Goal: Answer question/provide support: Share knowledge or assist other users

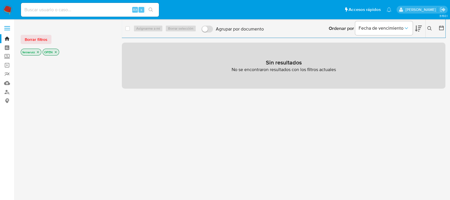
click at [6, 5] on img at bounding box center [8, 10] width 10 height 10
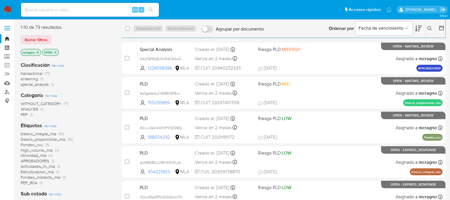
click at [55, 51] on icon "close-filter" at bounding box center [56, 52] width 2 height 2
click at [39, 52] on icon "close-filter" at bounding box center [37, 52] width 3 height 3
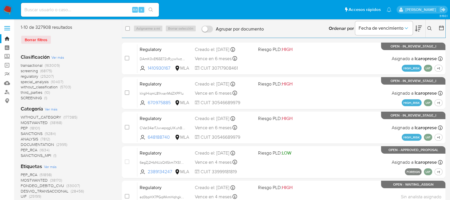
click at [430, 28] on icon at bounding box center [429, 28] width 5 height 5
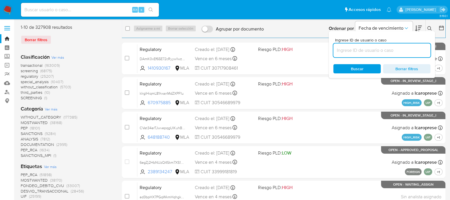
click at [393, 47] on input at bounding box center [381, 50] width 97 height 7
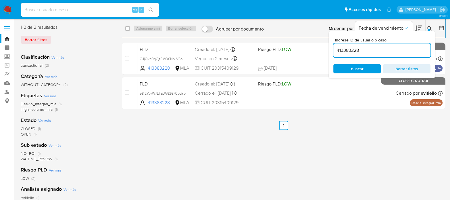
drag, startPoint x: 429, startPoint y: 26, endPoint x: 422, endPoint y: 30, distance: 8.3
click at [429, 25] on button at bounding box center [430, 28] width 9 height 7
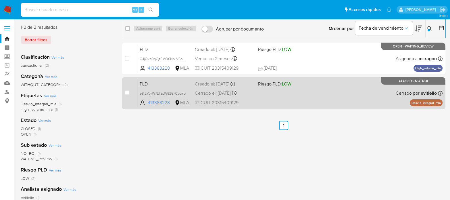
click at [310, 95] on div "PLD e8I2YJyW7L1IELW9267CpqYb 413383228 MLA Riesgo PLD: LOW Creado el: 12/12/202…" at bounding box center [289, 92] width 305 height 29
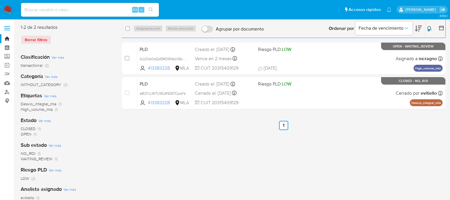
click at [428, 28] on icon at bounding box center [429, 28] width 5 height 5
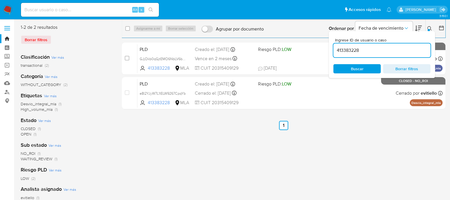
click at [371, 53] on input "413383228" at bounding box center [381, 50] width 97 height 7
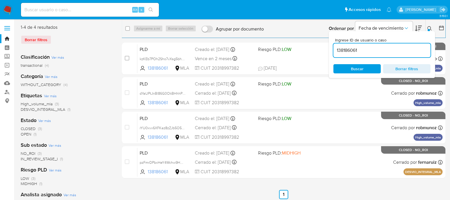
click at [427, 29] on button at bounding box center [430, 28] width 9 height 7
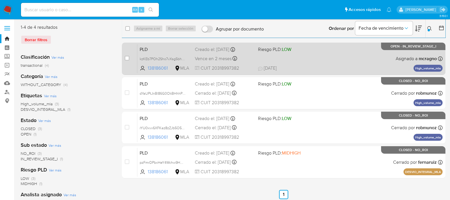
click at [328, 64] on div "PLD kzKEb7POh2Sho7vXsg5bhUzb 138186061 MLA Riesgo PLD: LOW Creado el: 12/07/202…" at bounding box center [289, 58] width 305 height 29
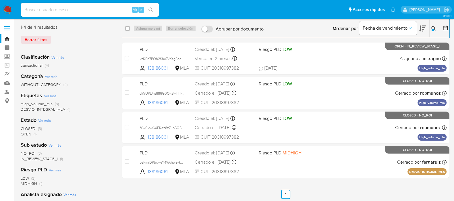
click at [434, 27] on icon at bounding box center [434, 28] width 5 height 5
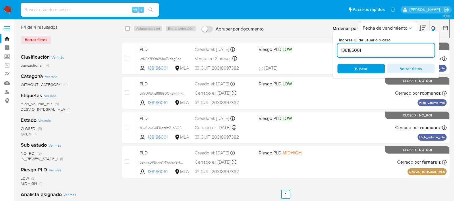
click at [406, 49] on input "138186061" at bounding box center [386, 50] width 97 height 7
click at [405, 49] on input "138186061" at bounding box center [386, 50] width 97 height 7
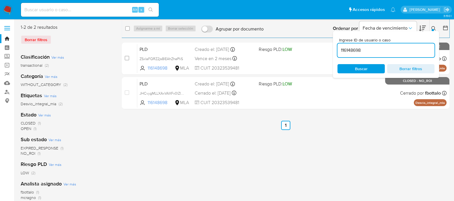
click at [433, 30] on div at bounding box center [433, 30] width 2 height 2
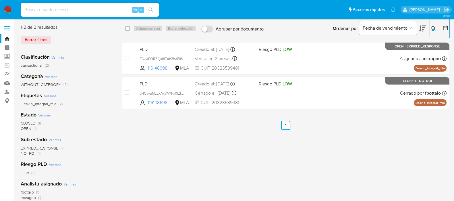
drag, startPoint x: 434, startPoint y: 28, endPoint x: 433, endPoint y: 31, distance: 3.3
click at [434, 30] on button at bounding box center [434, 28] width 9 height 7
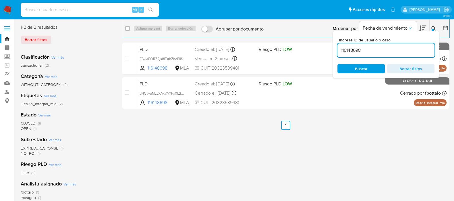
click at [410, 53] on input "116148698" at bounding box center [386, 50] width 97 height 7
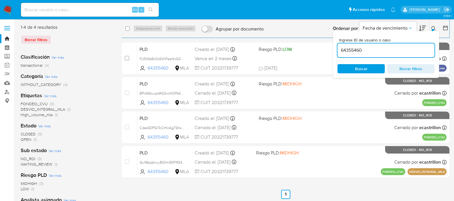
click at [433, 26] on icon at bounding box center [434, 28] width 5 height 5
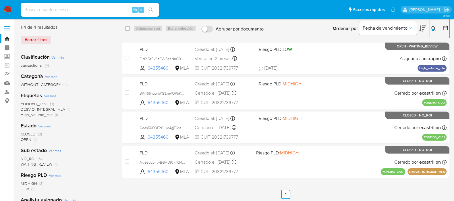
click at [433, 29] on div at bounding box center [433, 30] width 2 height 2
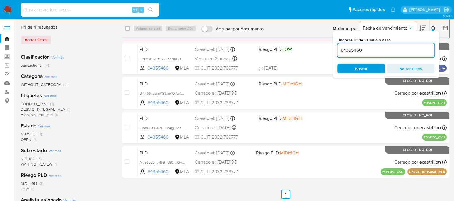
click at [411, 51] on input "64355460" at bounding box center [386, 50] width 97 height 7
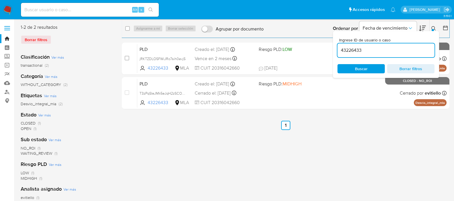
click at [433, 28] on icon at bounding box center [434, 28] width 5 height 5
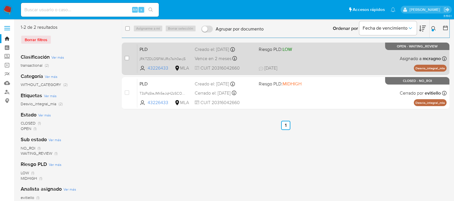
click at [361, 65] on span "18/07/2025 18/07/2025 09:39" at bounding box center [321, 68] width 124 height 6
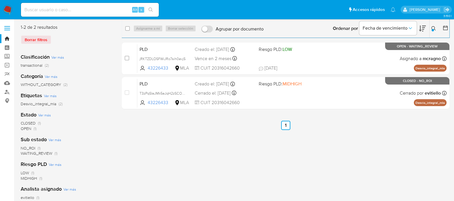
click at [433, 28] on icon at bounding box center [434, 28] width 5 height 5
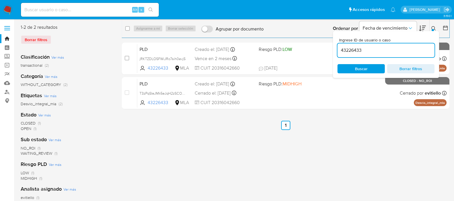
click at [401, 53] on input "43226433" at bounding box center [386, 50] width 97 height 7
click at [399, 53] on input "43226433" at bounding box center [386, 50] width 97 height 7
click at [353, 47] on input "43226433" at bounding box center [386, 50] width 97 height 7
type input "305575948"
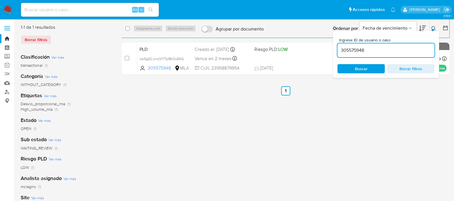
click at [434, 27] on icon at bounding box center [434, 28] width 5 height 5
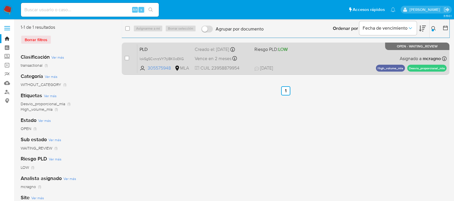
click at [122, 60] on div "case-item-checkbox No es posible asignar el caso PLD lok5gSCxnrzVY7tjI8K0oEKG 3…" at bounding box center [286, 59] width 328 height 32
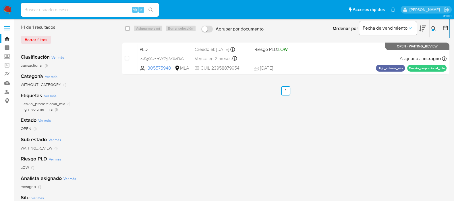
drag, startPoint x: 126, startPoint y: 57, endPoint x: 147, endPoint y: 31, distance: 33.7
click at [126, 57] on input "checkbox" at bounding box center [127, 58] width 5 height 5
checkbox input "true"
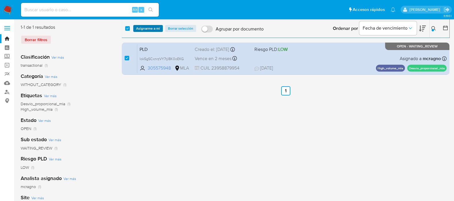
click at [147, 31] on span "Asignarme a mí" at bounding box center [148, 29] width 24 height 6
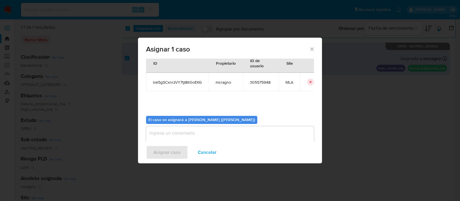
scroll to position [30, 0]
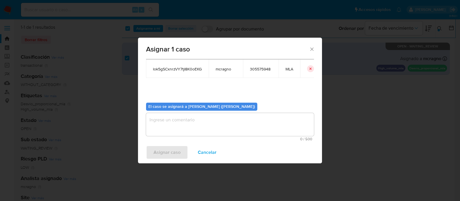
click at [190, 117] on textarea "assign-modal" at bounding box center [230, 124] width 168 height 23
click at [156, 148] on span "Asignar caso" at bounding box center [166, 152] width 27 height 13
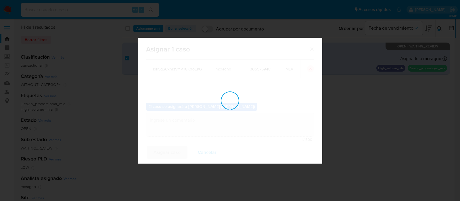
checkbox input "false"
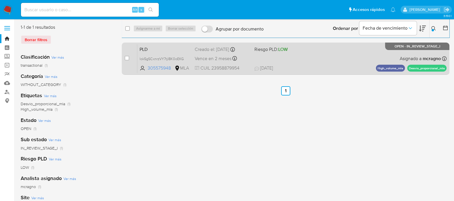
click at [371, 53] on div "PLD lok5gSCxnrzVY7tjI8K0oEKG 305575948 MLA Riesgo PLD: LOW Creado el: 12/07/202…" at bounding box center [292, 58] width 310 height 29
click at [126, 57] on input "checkbox" at bounding box center [127, 58] width 5 height 5
checkbox input "true"
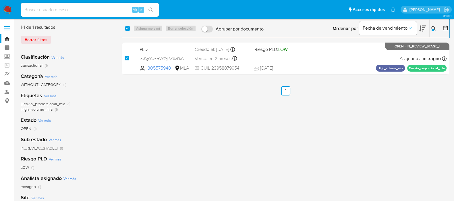
checkbox input "true"
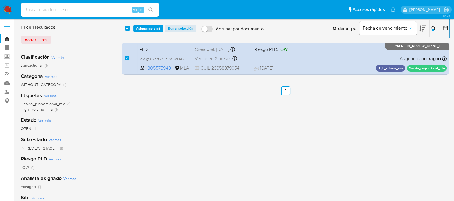
click at [156, 28] on span "Asignarme a mí" at bounding box center [148, 29] width 24 height 6
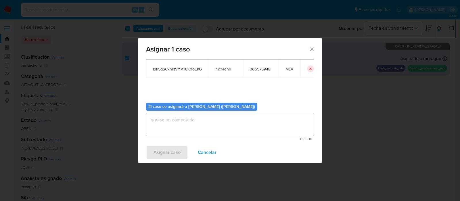
click at [167, 129] on textarea "assign-modal" at bounding box center [230, 124] width 168 height 23
click at [171, 151] on span "Asignar caso" at bounding box center [166, 152] width 27 height 13
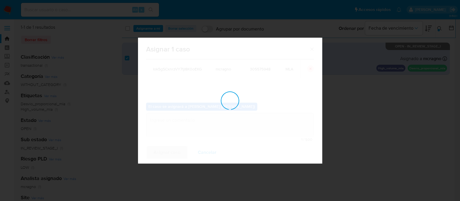
checkbox input "false"
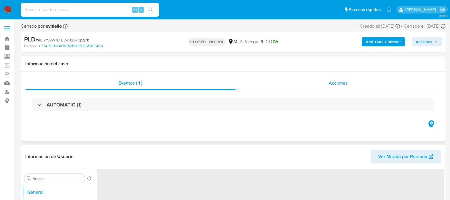
click at [359, 83] on div "Acciones" at bounding box center [338, 83] width 205 height 14
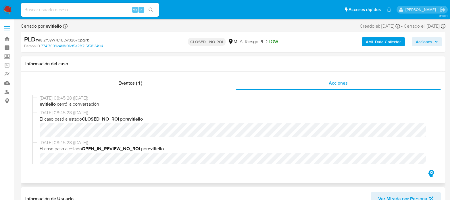
select select "10"
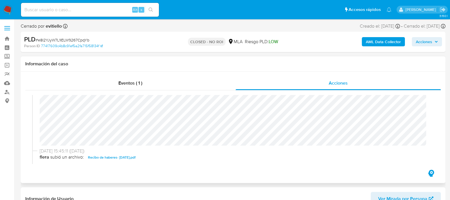
scroll to position [72, 0]
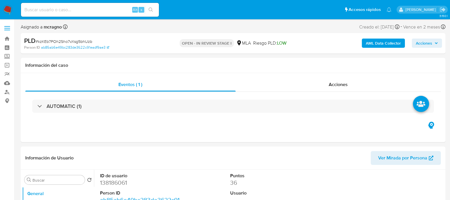
select select "10"
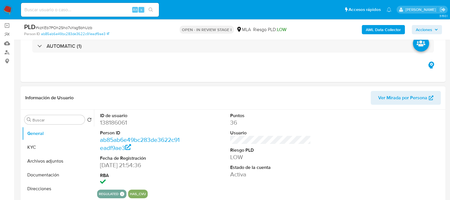
scroll to position [72, 0]
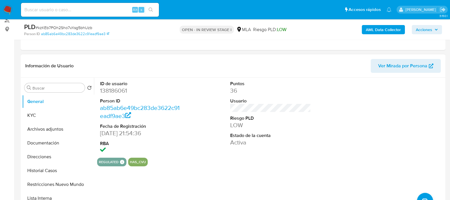
click at [65, 126] on button "Archivos adjuntos" at bounding box center [58, 129] width 72 height 14
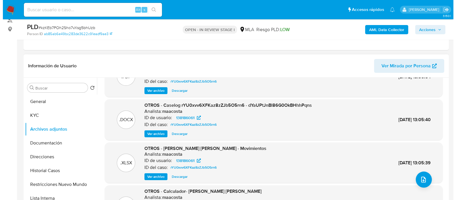
scroll to position [36, 0]
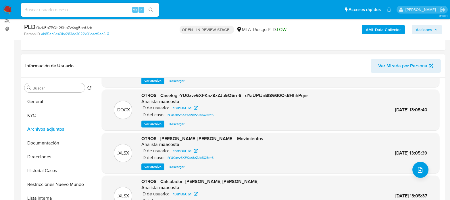
click at [155, 124] on span "Ver archivo" at bounding box center [152, 124] width 17 height 6
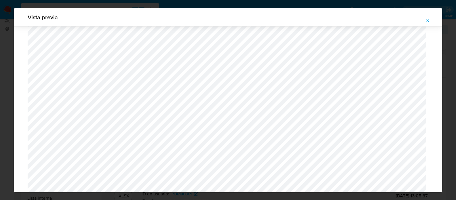
scroll to position [240, 0]
click at [429, 18] on icon "Attachment preview" at bounding box center [427, 20] width 5 height 5
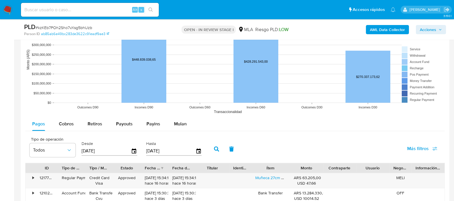
scroll to position [574, 0]
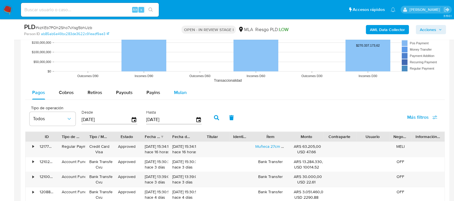
click at [174, 95] on span "Mulan" at bounding box center [180, 92] width 13 height 7
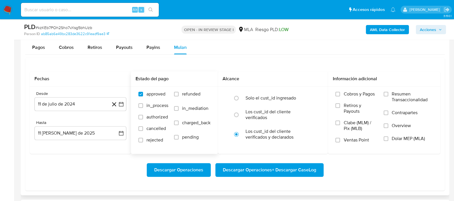
scroll to position [611, 0]
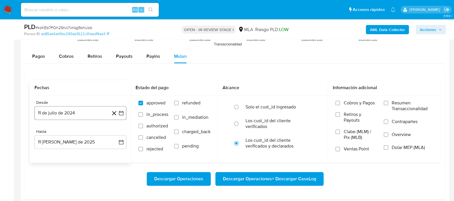
click at [118, 116] on button "11 de julio de 2024" at bounding box center [80, 113] width 92 height 14
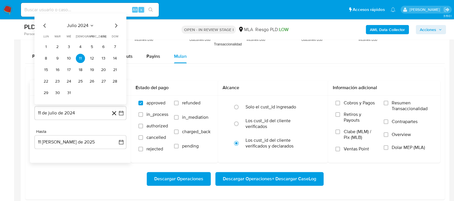
click at [75, 24] on span "julio 2024" at bounding box center [78, 26] width 22 height 6
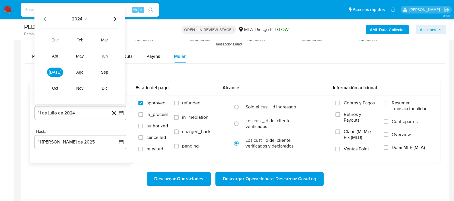
click at [114, 19] on icon "Año siguiente" at bounding box center [115, 19] width 7 height 7
click at [100, 57] on button "jun" at bounding box center [105, 55] width 16 height 9
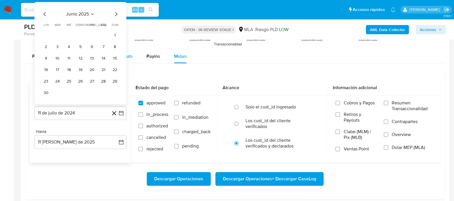
click at [113, 35] on button "1" at bounding box center [114, 35] width 9 height 9
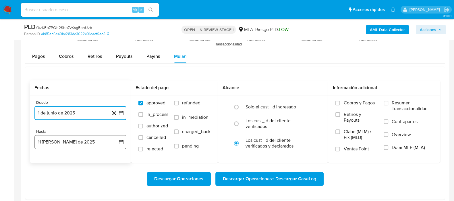
click at [121, 143] on icon "button" at bounding box center [121, 142] width 5 height 5
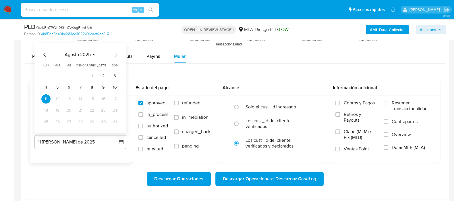
click at [44, 53] on icon "Mes anterior" at bounding box center [44, 54] width 7 height 7
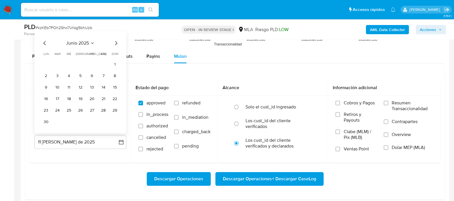
click at [47, 122] on button "30" at bounding box center [45, 121] width 9 height 9
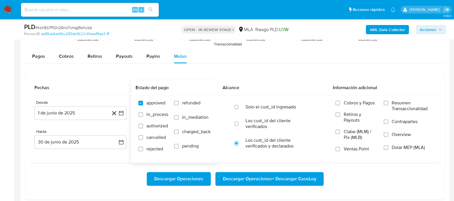
click at [179, 103] on label "refunded" at bounding box center [192, 107] width 36 height 14
click at [179, 103] on input "refunded" at bounding box center [176, 103] width 5 height 5
checkbox input "true"
drag, startPoint x: 387, startPoint y: 147, endPoint x: 383, endPoint y: 147, distance: 3.7
click at [386, 147] on input "Dolar MEP (MLA)" at bounding box center [386, 147] width 5 height 5
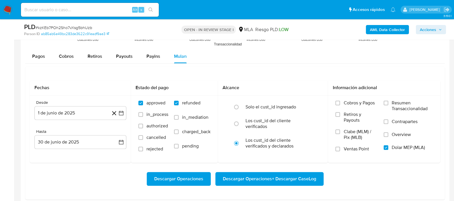
click at [265, 174] on span "Descargar Operaciones + Descargar CaseLog" at bounding box center [269, 178] width 93 height 13
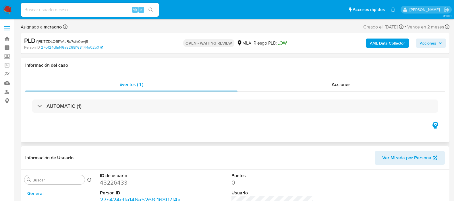
select select "10"
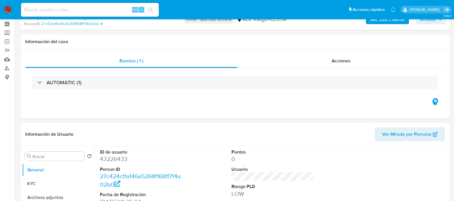
scroll to position [108, 0]
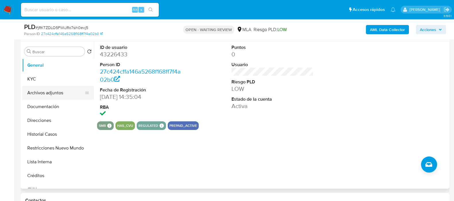
click at [36, 97] on button "Archivos adjuntos" at bounding box center [55, 93] width 67 height 14
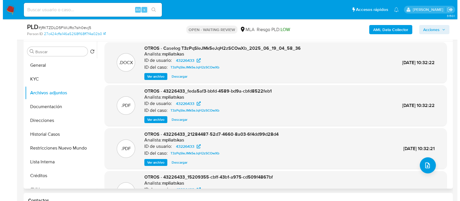
scroll to position [0, 0]
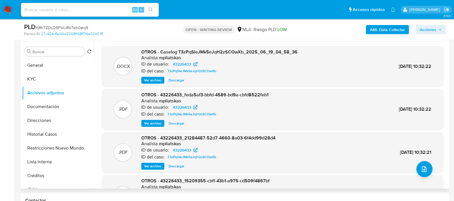
click at [154, 79] on span "Ver archivo" at bounding box center [152, 80] width 17 height 6
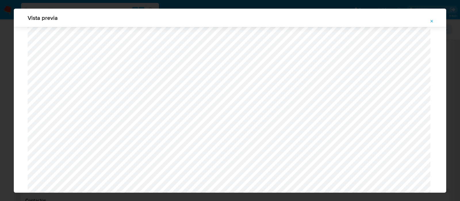
scroll to position [240, 0]
click at [437, 21] on button "Attachment preview" at bounding box center [431, 21] width 13 height 9
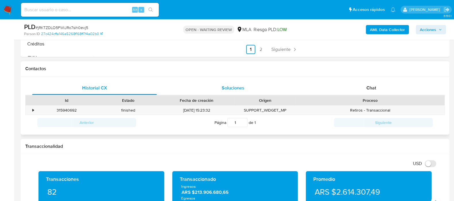
scroll to position [216, 0]
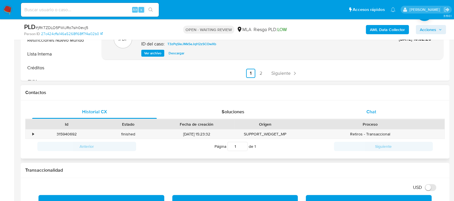
click at [376, 107] on div "Chat" at bounding box center [371, 112] width 125 height 14
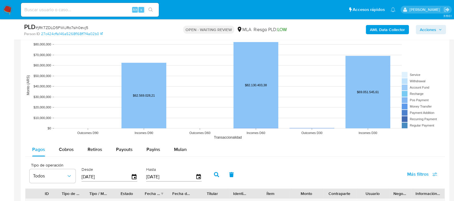
scroll to position [574, 0]
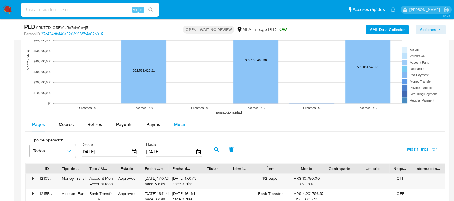
click at [177, 123] on span "Mulan" at bounding box center [180, 124] width 13 height 7
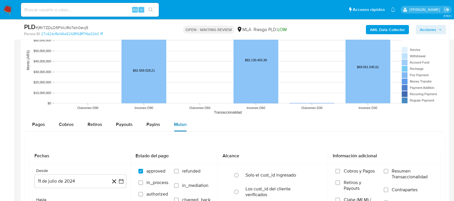
scroll to position [647, 0]
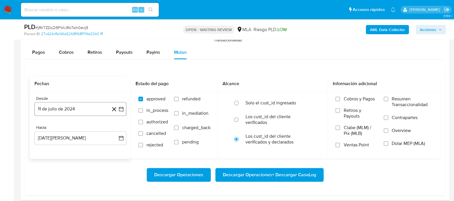
click at [73, 110] on button "11 de julio de 2024" at bounding box center [80, 109] width 92 height 14
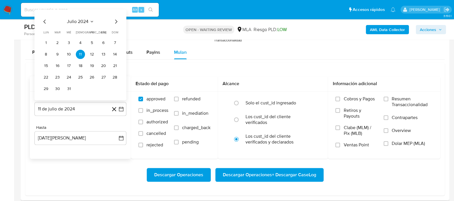
click at [116, 22] on icon "Mes siguiente" at bounding box center [116, 21] width 7 height 7
click at [89, 25] on div "agosto 2024 agosto 2024 lun lunes mar martes mié miércoles jue jueves vie viern…" at bounding box center [80, 55] width 78 height 75
click at [83, 24] on span "agosto 2024" at bounding box center [78, 22] width 26 height 6
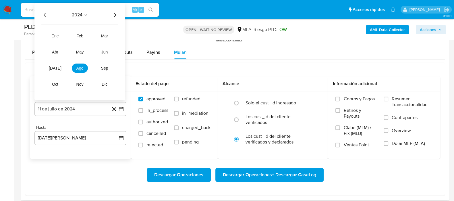
click at [114, 18] on icon "Año siguiente" at bounding box center [115, 14] width 7 height 7
click at [110, 50] on button "jun" at bounding box center [105, 51] width 16 height 9
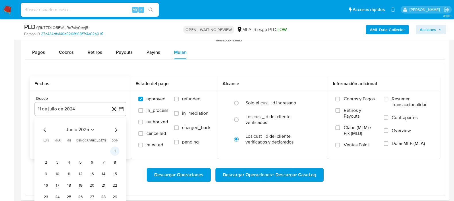
click at [115, 151] on button "1" at bounding box center [114, 150] width 9 height 9
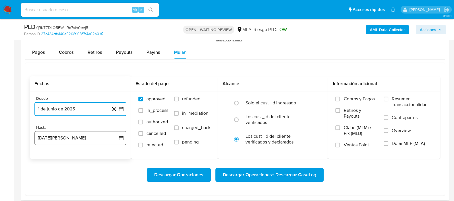
click at [120, 139] on icon "button" at bounding box center [121, 138] width 6 height 6
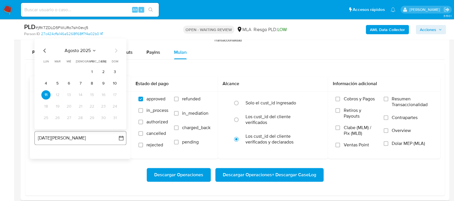
scroll to position [683, 0]
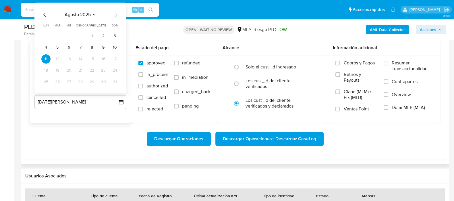
click at [45, 14] on icon "Mes anterior" at bounding box center [44, 15] width 2 height 4
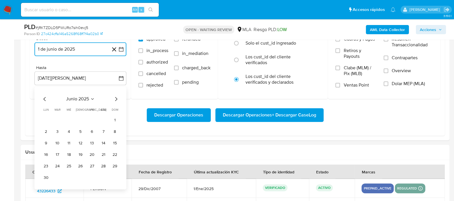
scroll to position [754, 0]
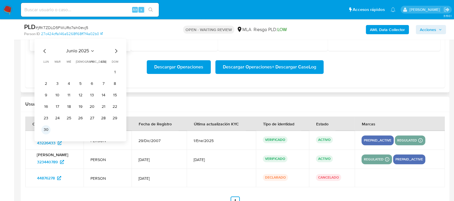
click at [45, 128] on button "30" at bounding box center [45, 129] width 9 height 9
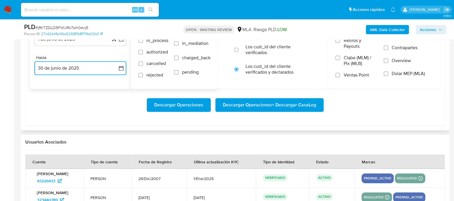
scroll to position [647, 0]
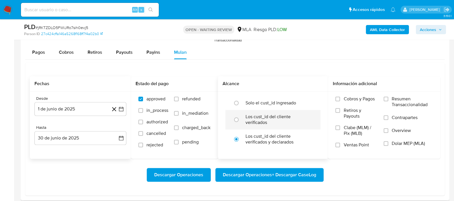
drag, startPoint x: 192, startPoint y: 98, endPoint x: 260, endPoint y: 111, distance: 68.8
click at [193, 98] on span "refunded" at bounding box center [191, 99] width 18 height 6
click at [179, 98] on input "refunded" at bounding box center [176, 99] width 5 height 5
checkbox input "true"
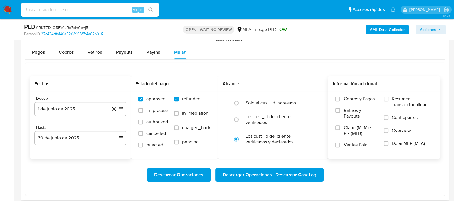
click at [420, 143] on span "Dolar MEP (MLA)" at bounding box center [408, 144] width 33 height 6
click at [389, 143] on input "Dolar MEP (MLA)" at bounding box center [386, 143] width 5 height 5
click at [291, 179] on span "Descargar Operaciones + Descargar CaseLog" at bounding box center [269, 174] width 93 height 13
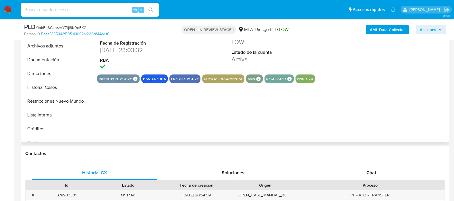
scroll to position [180, 0]
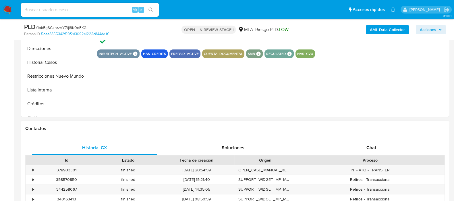
select select "10"
click at [390, 156] on div "Proceso" at bounding box center [370, 160] width 149 height 10
click at [388, 145] on div "Chat" at bounding box center [371, 148] width 125 height 14
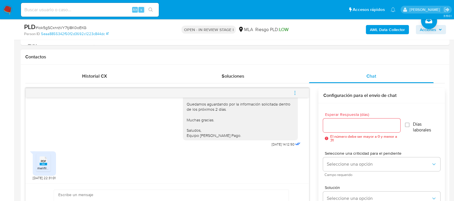
scroll to position [481, 0]
click at [45, 163] on rect at bounding box center [43, 164] width 7 height 3
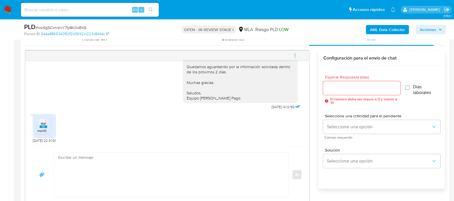
scroll to position [323, 0]
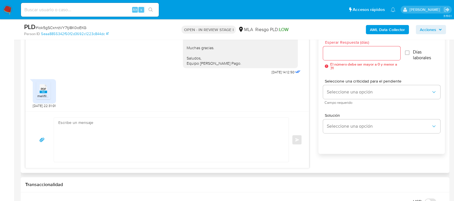
click at [175, 134] on textarea at bounding box center [169, 140] width 223 height 44
paste textarea "Hola, Muchas gracias por la respuesta. Analizamos tu caso y notamos que la info…"
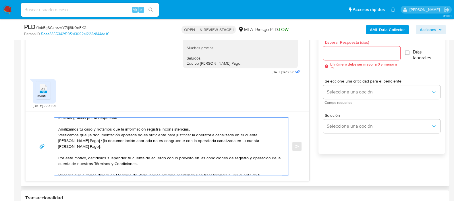
scroll to position [0, 0]
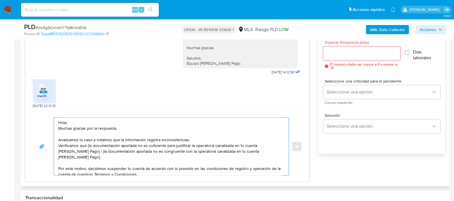
drag, startPoint x: 93, startPoint y: 158, endPoint x: 86, endPoint y: 149, distance: 11.6
click at [86, 149] on textarea "Hola, Muchas gracias por la respuesta. Analizamos tu caso y notamos que la info…" at bounding box center [169, 146] width 223 height 57
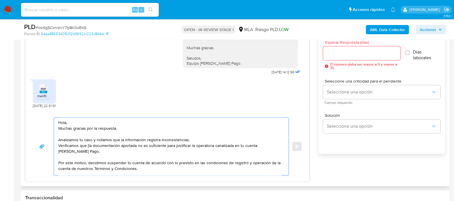
click at [88, 146] on textarea "Hola, Muchas gracias por la respuesta. Analizamos tu caso y notamos que la info…" at bounding box center [169, 146] width 223 height 57
click at [199, 137] on textarea "Hola, Muchas gracias por la respuesta. Analizamos tu caso y notamos que la info…" at bounding box center [169, 146] width 223 height 57
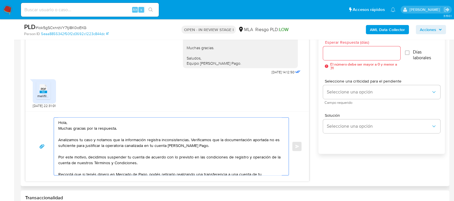
click at [148, 123] on textarea "Hola, Muchas gracias por la respuesta. Analizamos tu caso y notamos que la info…" at bounding box center [169, 146] width 223 height 57
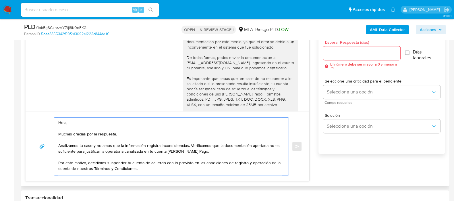
scroll to position [338, 0]
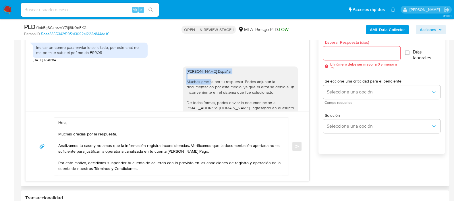
drag, startPoint x: 182, startPoint y: 82, endPoint x: 249, endPoint y: 85, distance: 67.6
click at [249, 85] on div "Hola Luzmary Josefina Perez España, Muchas gracias por tu respuesta. Podes adju…" at bounding box center [241, 132] width 108 height 126
copy div "Hola Luzmary Josefina Perez España,"
drag, startPoint x: 85, startPoint y: 121, endPoint x: 46, endPoint y: 118, distance: 39.2
click at [40, 120] on div "Hola, Muchas gracias por la respuesta. Analizamos tu caso y notamos que la info…" at bounding box center [167, 146] width 270 height 58
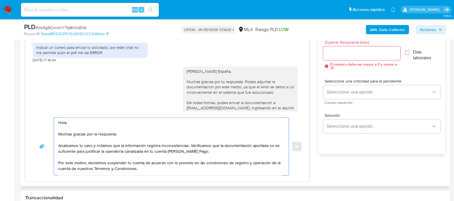
paste textarea "Luzmary Josefina Perez España,"
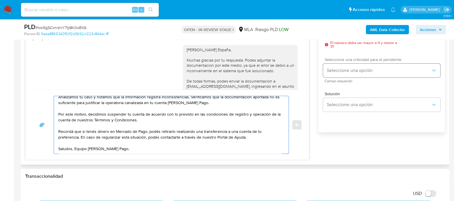
scroll to position [323, 0]
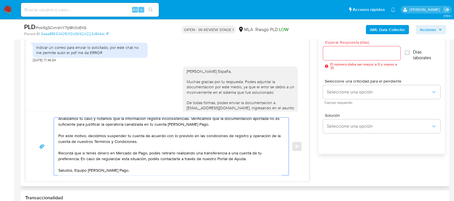
type textarea "Hola Luzmary Josefina Perez España, Muchas gracias por la respuesta. Analizamos…"
click at [343, 49] on input "Esperar Respuesta (días)" at bounding box center [361, 52] width 77 height 7
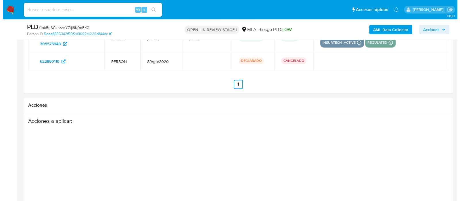
scroll to position [1054, 0]
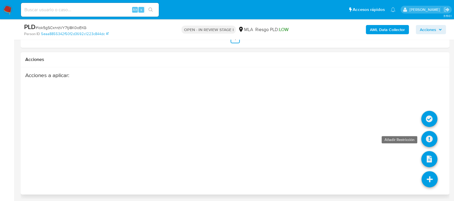
type input "0"
click at [430, 140] on icon at bounding box center [430, 139] width 16 height 16
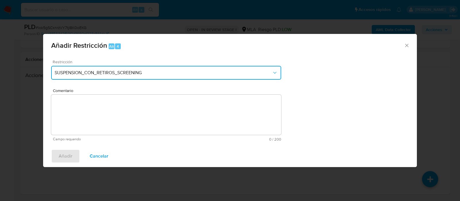
click at [133, 72] on span "SUSPENSION_CON_RETIROS_SCREENING" at bounding box center [163, 73] width 217 height 6
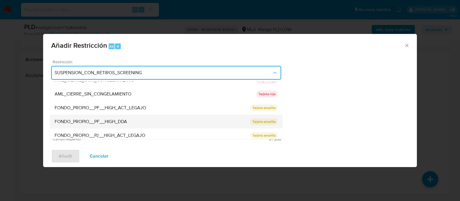
scroll to position [94, 0]
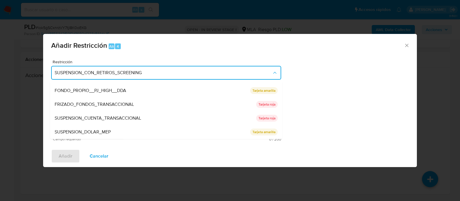
click at [107, 116] on span "SUSPENSION_CUENTA_TRANSACCIONAL" at bounding box center [98, 119] width 87 height 6
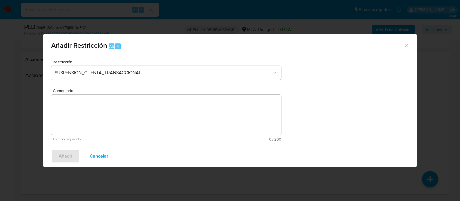
click at [119, 120] on textarea "Comentario" at bounding box center [166, 115] width 230 height 40
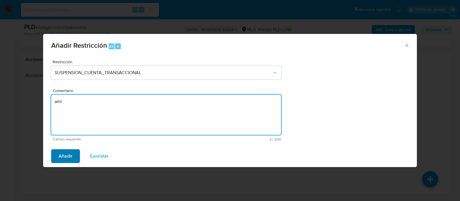
type textarea "aml"
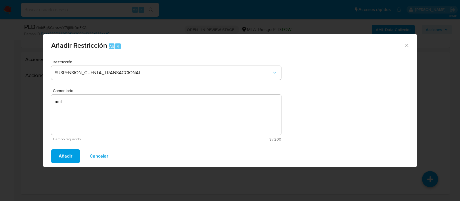
click at [60, 157] on span "Añadir" at bounding box center [66, 156] width 14 height 13
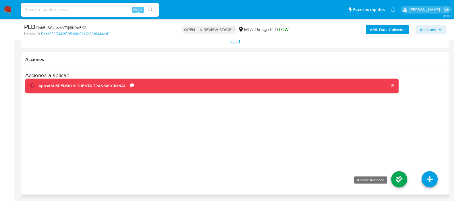
click at [398, 177] on icon at bounding box center [399, 179] width 16 height 16
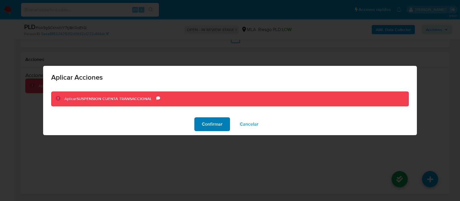
click at [197, 124] on button "Confirmar" at bounding box center [212, 124] width 36 height 14
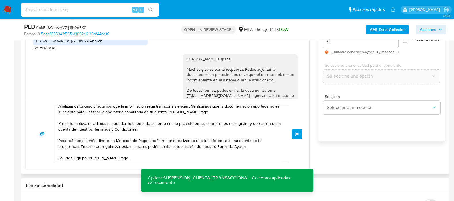
click at [299, 130] on button "Enviar" at bounding box center [297, 134] width 10 height 10
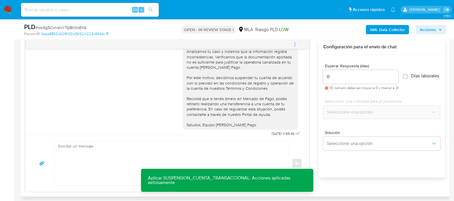
scroll to position [561, 0]
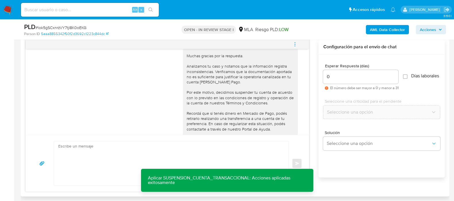
click at [296, 43] on icon "menu-action" at bounding box center [295, 44] width 5 height 5
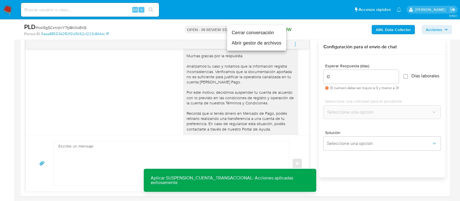
click at [254, 32] on li "Cerrar conversación" at bounding box center [256, 33] width 59 height 10
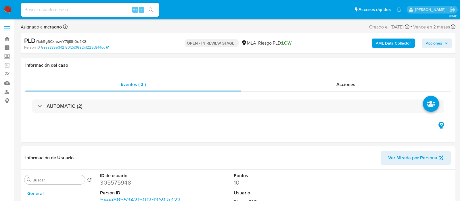
select select "10"
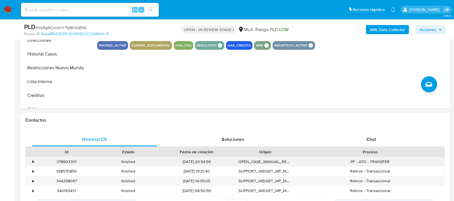
scroll to position [216, 0]
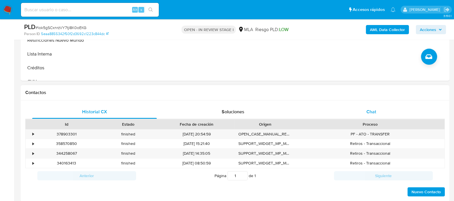
click at [382, 110] on div "Chat" at bounding box center [371, 112] width 125 height 14
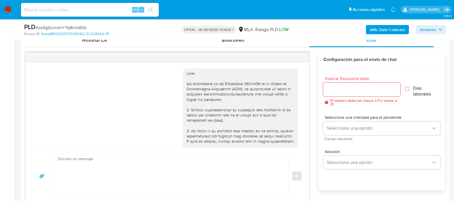
scroll to position [597, 0]
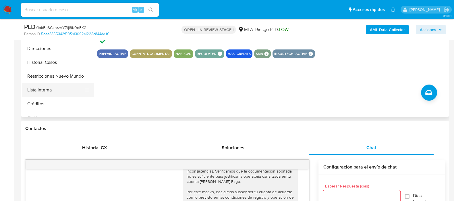
drag, startPoint x: 57, startPoint y: 76, endPoint x: 88, endPoint y: 84, distance: 32.1
click at [57, 76] on button "Restricciones Nuevo Mundo" at bounding box center [58, 76] width 72 height 14
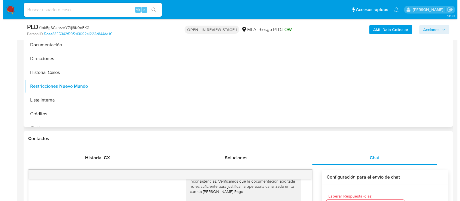
scroll to position [108, 0]
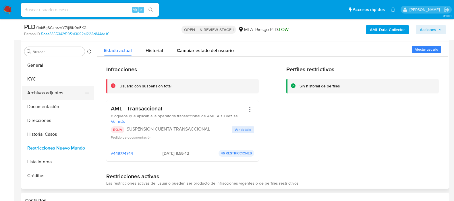
click at [49, 89] on button "Archivos adjuntos" at bounding box center [55, 93] width 67 height 14
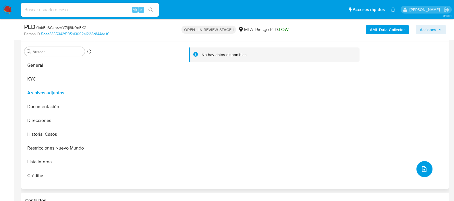
click at [421, 170] on icon "upload-file" at bounding box center [424, 169] width 7 height 7
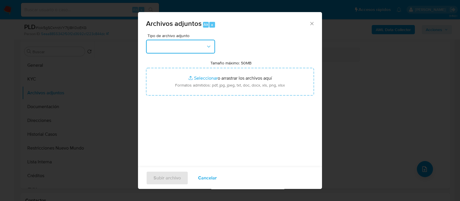
click at [175, 51] on button "button" at bounding box center [180, 47] width 69 height 14
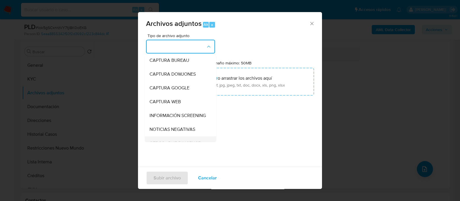
scroll to position [72, 0]
click at [165, 118] on div "OTROS" at bounding box center [178, 115] width 59 height 14
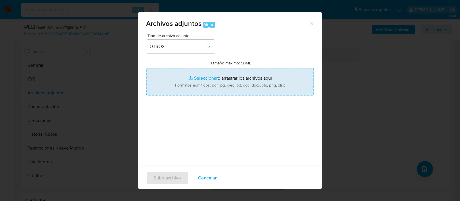
click at [189, 89] on input "Tamaño máximo: 50MB Seleccionar archivos" at bounding box center [230, 82] width 168 height 28
type input "C:\fakepath\305575948 - Movimientos.xlsx"
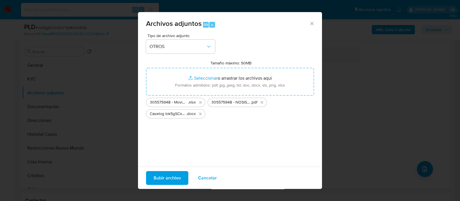
click at [175, 179] on span "Subir archivo" at bounding box center [166, 178] width 27 height 13
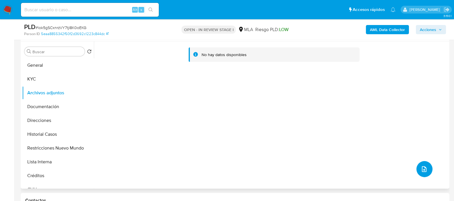
click at [421, 168] on icon "upload-file" at bounding box center [424, 169] width 7 height 7
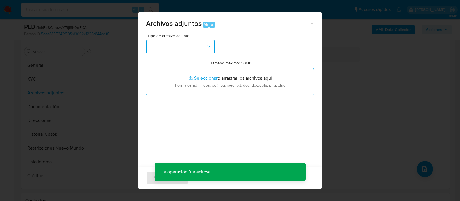
click at [174, 47] on button "button" at bounding box center [180, 47] width 69 height 14
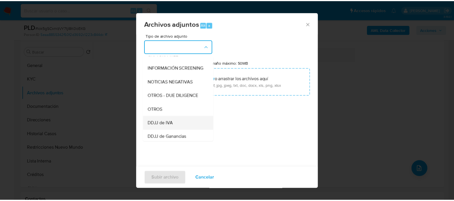
scroll to position [89, 0]
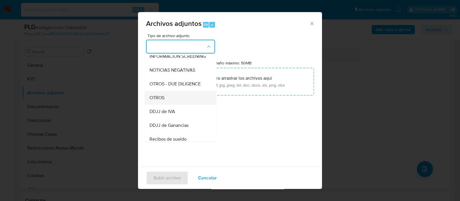
click at [170, 104] on div "OTROS" at bounding box center [178, 98] width 59 height 14
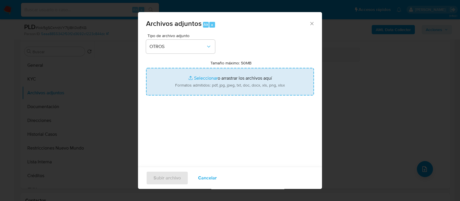
click at [190, 86] on input "Tamaño máximo: 50MB Seleccionar archivos" at bounding box center [230, 82] width 168 height 28
type input "C:\fakepath\305575948 - Certificacion de ingresos ene-jul25.pdf"
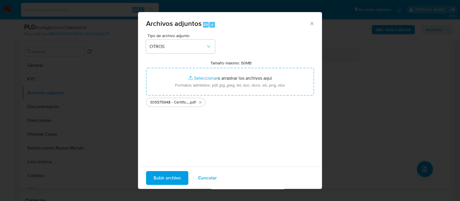
click at [179, 169] on div "Subir archivo Cancelar" at bounding box center [230, 178] width 184 height 22
click at [178, 175] on span "Subir archivo" at bounding box center [166, 178] width 27 height 13
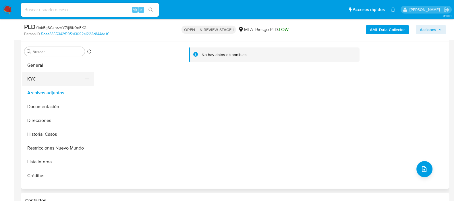
click at [38, 59] on button "General" at bounding box center [58, 65] width 72 height 14
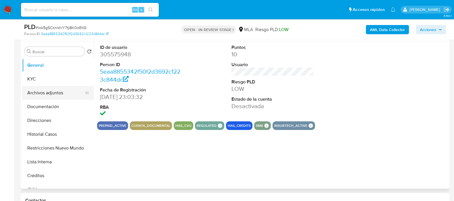
click at [39, 95] on button "Archivos adjuntos" at bounding box center [55, 93] width 67 height 14
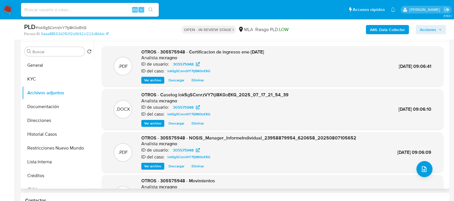
scroll to position [32, 0]
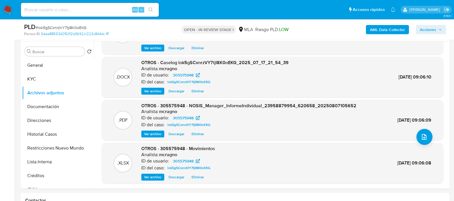
click at [425, 32] on span "Acciones" at bounding box center [428, 29] width 16 height 9
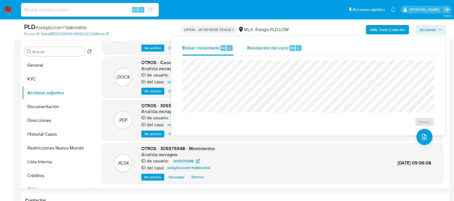
click at [293, 52] on div "Resolución del caso Alt r" at bounding box center [274, 48] width 55 height 15
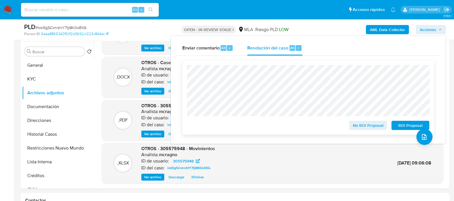
click at [396, 126] on span "ROI Proposal" at bounding box center [411, 125] width 30 height 8
